Goal: Check status: Check status

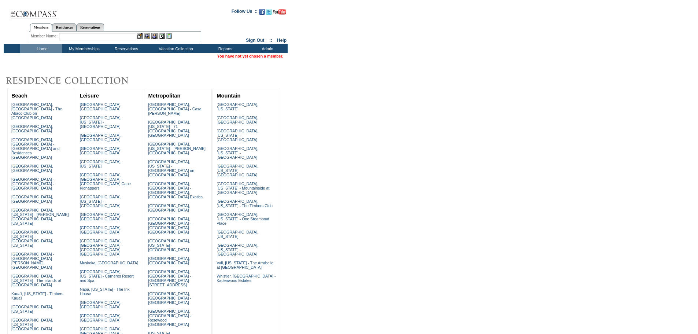
click at [246, 40] on link "Sign Out" at bounding box center [255, 40] width 18 height 5
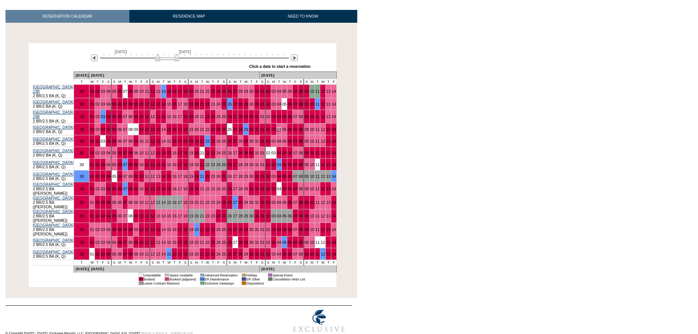
scroll to position [108, 0]
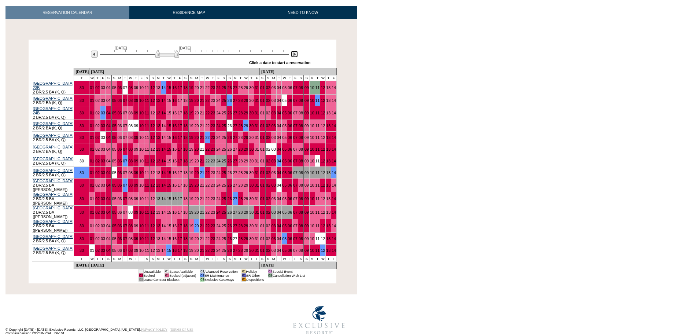
click at [294, 54] on img at bounding box center [294, 54] width 7 height 7
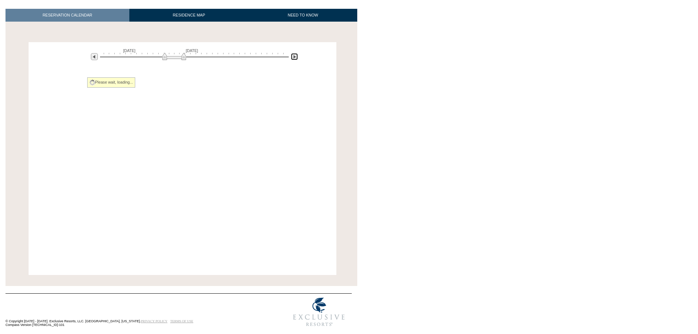
click at [294, 54] on img at bounding box center [294, 56] width 7 height 7
